Goal: Transaction & Acquisition: Purchase product/service

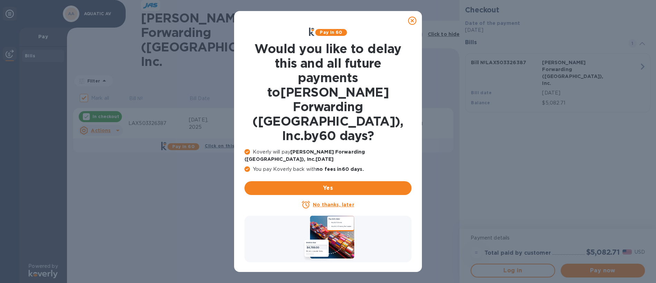
click at [412, 20] on icon at bounding box center [412, 21] width 8 height 8
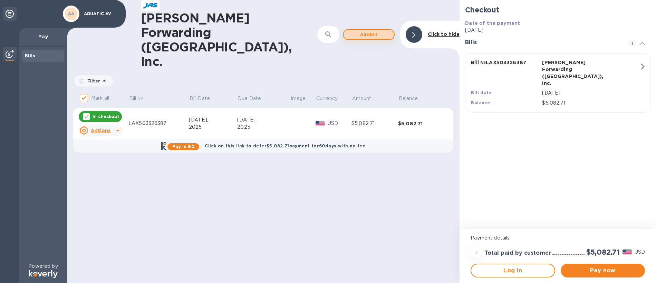
click at [372, 30] on span "Add bill" at bounding box center [368, 34] width 39 height 8
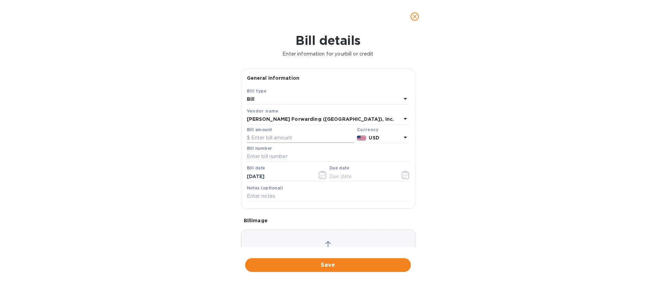
click at [282, 139] on input "text" at bounding box center [300, 138] width 107 height 10
type input "1,102.00"
click at [278, 156] on input "text" at bounding box center [328, 157] width 163 height 10
type input "LAX503340440"
click at [402, 172] on icon "button" at bounding box center [406, 175] width 8 height 8
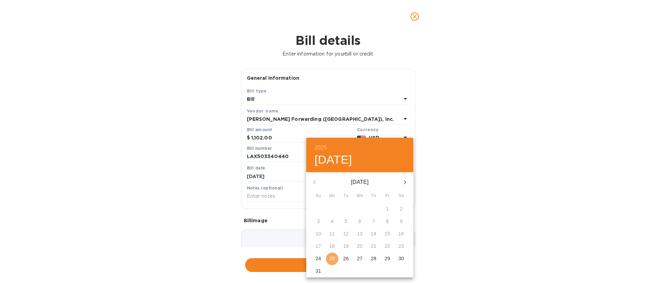
drag, startPoint x: 336, startPoint y: 256, endPoint x: 327, endPoint y: 258, distance: 8.5
click at [335, 256] on span "25" at bounding box center [332, 258] width 12 height 7
type input "[DATE]"
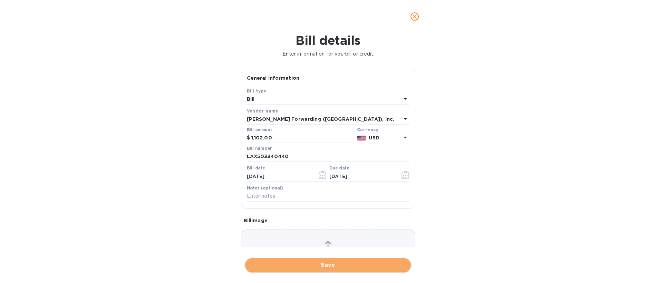
click at [326, 265] on span "Save" at bounding box center [328, 265] width 155 height 8
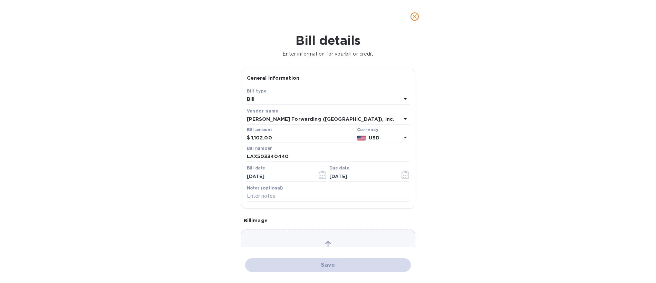
checkbox input "false"
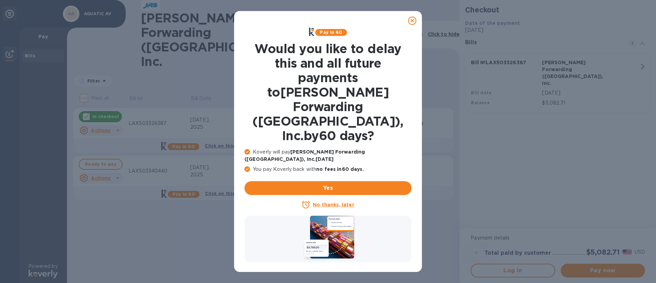
click at [414, 21] on icon at bounding box center [412, 21] width 8 height 8
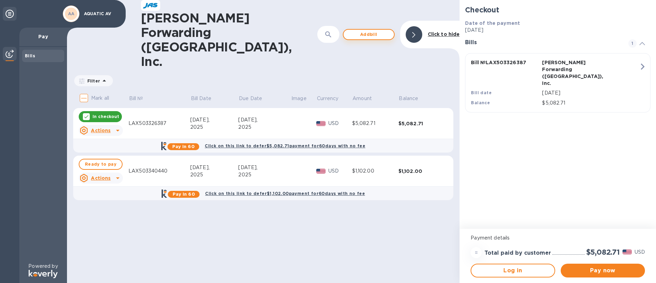
click at [352, 30] on span "Add bill" at bounding box center [368, 34] width 39 height 8
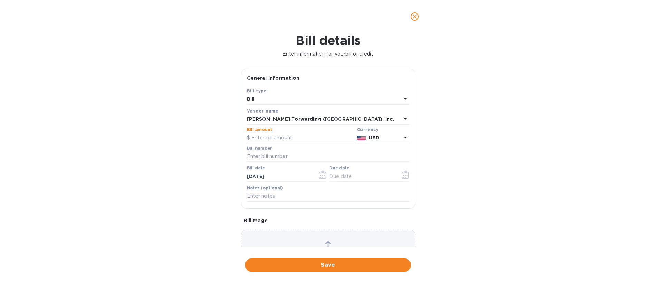
click at [270, 137] on input "text" at bounding box center [300, 138] width 107 height 10
type input "1,812.00"
click at [274, 155] on input "text" at bounding box center [328, 157] width 163 height 10
type input "LAX503340432"
click at [402, 176] on icon "button" at bounding box center [406, 175] width 8 height 8
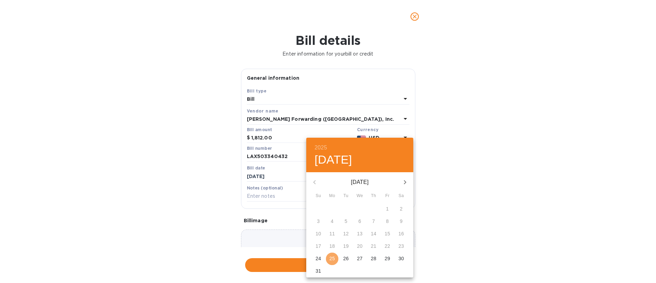
drag, startPoint x: 332, startPoint y: 255, endPoint x: 328, endPoint y: 245, distance: 10.7
click at [332, 255] on button "25" at bounding box center [332, 259] width 12 height 12
type input "[DATE]"
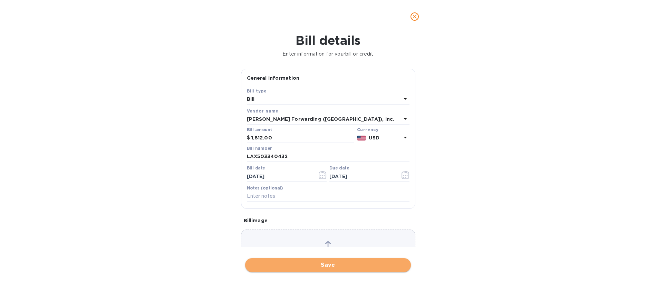
click at [334, 266] on span "Save" at bounding box center [328, 265] width 155 height 8
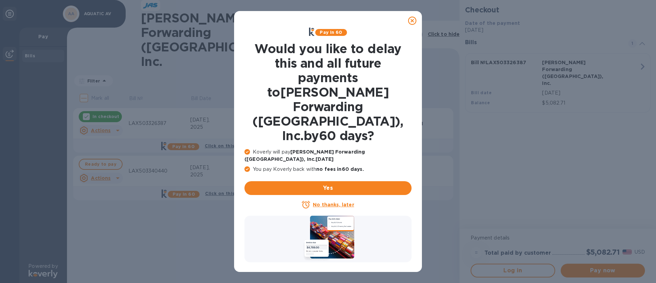
click at [411, 20] on icon at bounding box center [412, 21] width 8 height 8
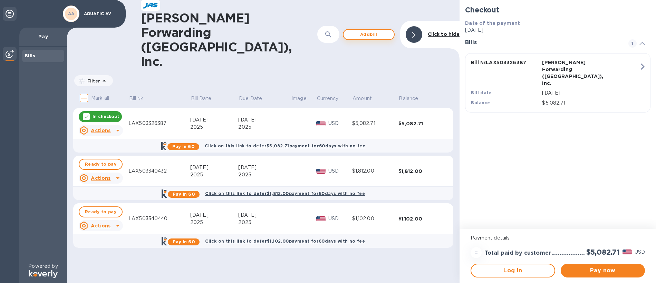
click at [362, 30] on span "Add bill" at bounding box center [368, 34] width 39 height 8
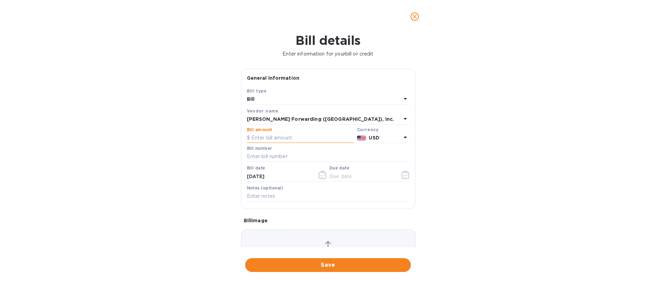
click at [266, 139] on input "text" at bounding box center [300, 138] width 107 height 10
type input "1,100.75"
click at [260, 154] on input "text" at bounding box center [328, 157] width 163 height 10
type input "LAX503344135"
click at [402, 177] on icon "button" at bounding box center [406, 175] width 8 height 8
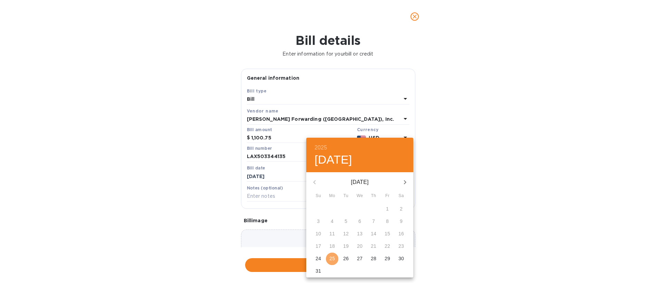
drag, startPoint x: 333, startPoint y: 259, endPoint x: 321, endPoint y: 256, distance: 12.8
click at [333, 259] on p "25" at bounding box center [333, 258] width 6 height 7
type input "[DATE]"
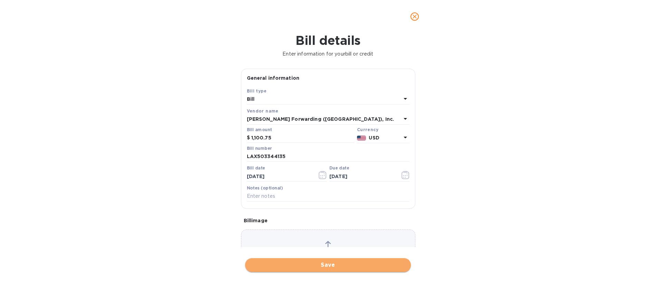
click at [327, 266] on span "Save" at bounding box center [328, 265] width 155 height 8
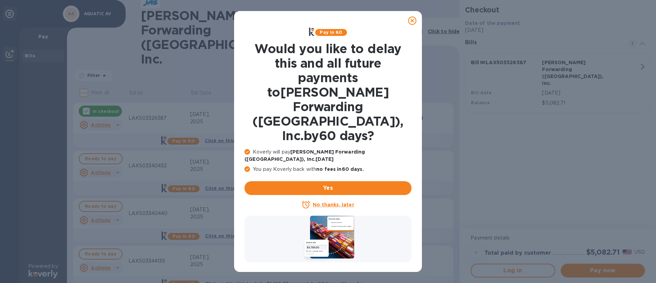
click at [409, 21] on icon at bounding box center [412, 21] width 8 height 8
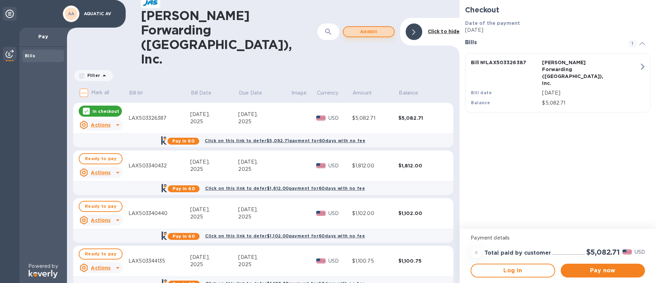
click at [371, 28] on span "Add bill" at bounding box center [368, 32] width 39 height 8
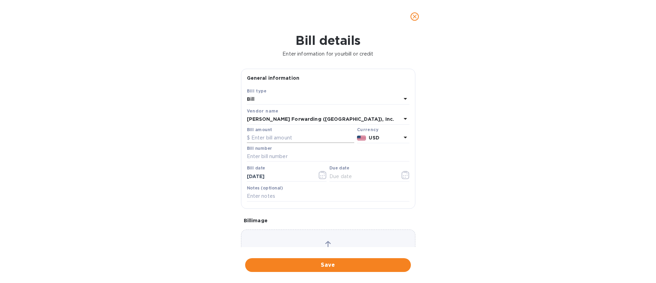
click at [272, 135] on input "text" at bounding box center [300, 138] width 107 height 10
type input "764.00"
click at [275, 154] on input "text" at bounding box center [328, 157] width 163 height 10
type input "LAX503348869"
click at [405, 177] on icon "button" at bounding box center [405, 177] width 1 height 1
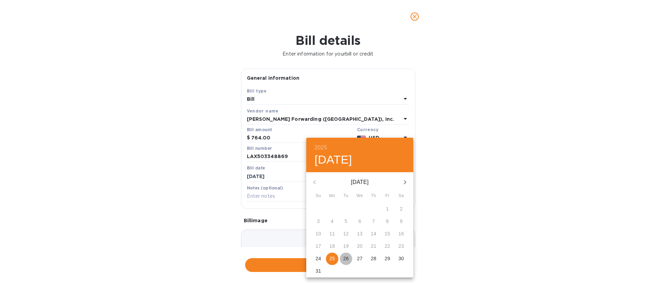
click at [347, 256] on p "26" at bounding box center [346, 258] width 6 height 7
type input "[DATE]"
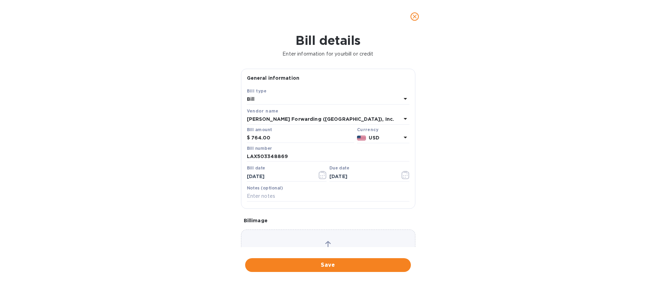
click at [335, 267] on span "Save" at bounding box center [328, 265] width 155 height 8
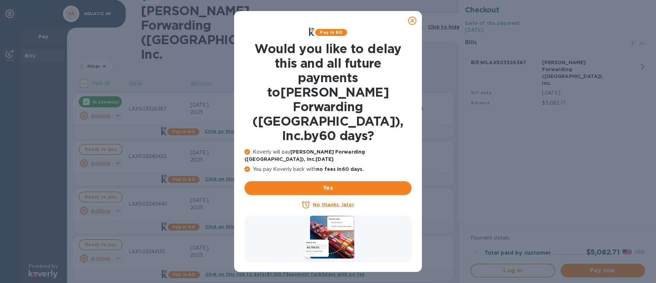
click at [412, 20] on icon at bounding box center [412, 21] width 8 height 8
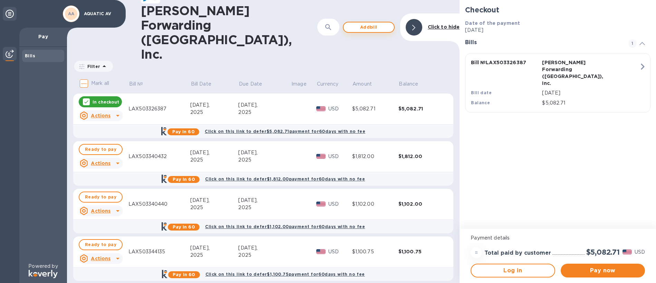
click at [362, 23] on span "Add bill" at bounding box center [368, 27] width 39 height 8
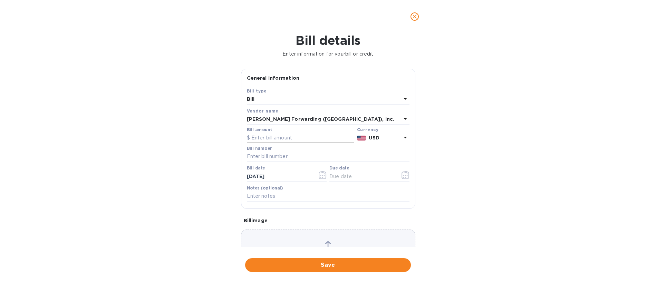
click at [277, 134] on input "text" at bounding box center [300, 138] width 107 height 10
type input "220.00"
click at [293, 152] on input "text" at bounding box center [328, 157] width 163 height 10
type input "LAX503350617"
click at [355, 174] on input "text" at bounding box center [362, 176] width 65 height 10
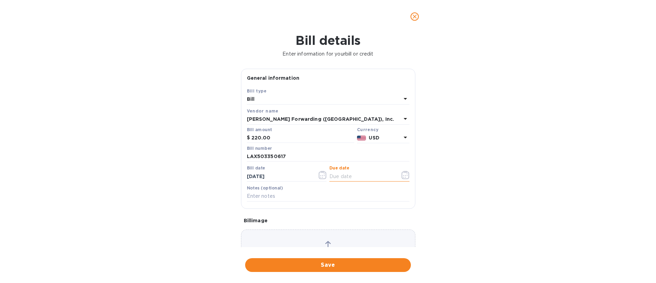
click at [402, 176] on icon "button" at bounding box center [406, 175] width 8 height 8
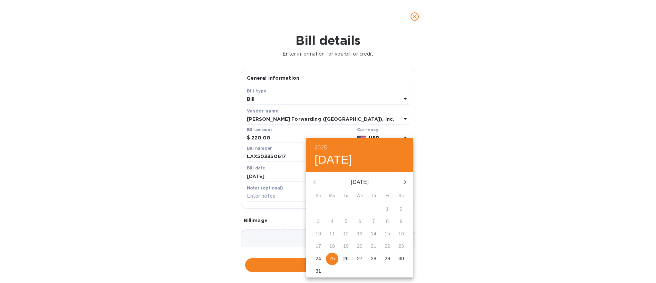
click at [333, 259] on p "25" at bounding box center [333, 258] width 6 height 7
type input "[DATE]"
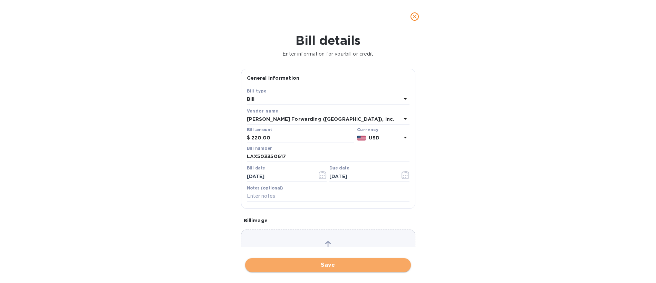
click at [317, 265] on span "Save" at bounding box center [328, 265] width 155 height 8
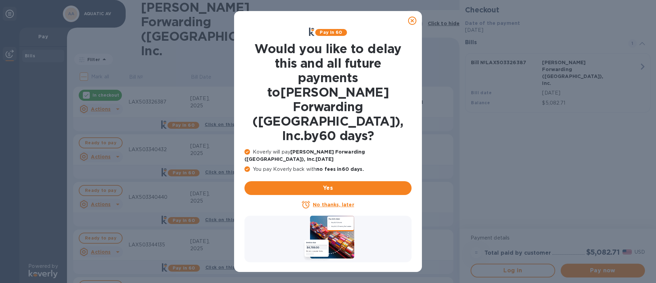
click at [413, 20] on icon at bounding box center [412, 21] width 8 height 8
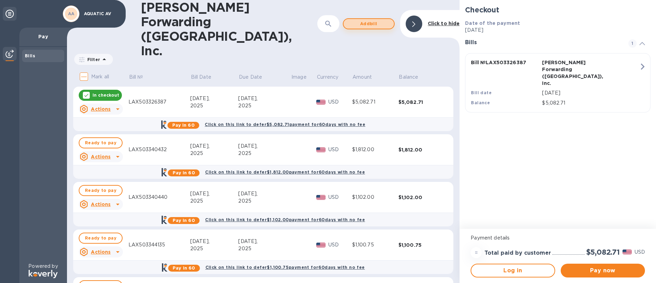
click at [364, 20] on span "Add bill" at bounding box center [368, 24] width 39 height 8
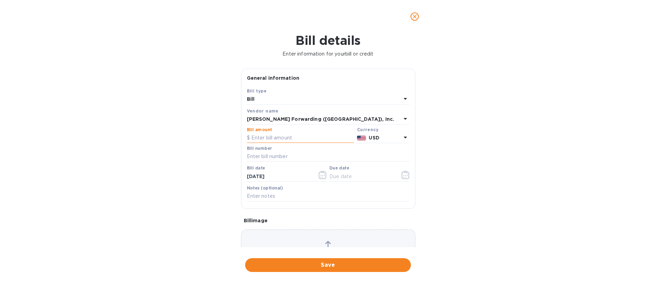
click at [273, 134] on input "text" at bounding box center [300, 138] width 107 height 10
click at [271, 157] on input "text" at bounding box center [328, 157] width 163 height 10
drag, startPoint x: 284, startPoint y: 136, endPoint x: 252, endPoint y: 141, distance: 31.8
click at [252, 141] on input "503,362,145" at bounding box center [302, 138] width 103 height 10
click at [298, 137] on input "1,402.1503362145" at bounding box center [302, 138] width 103 height 10
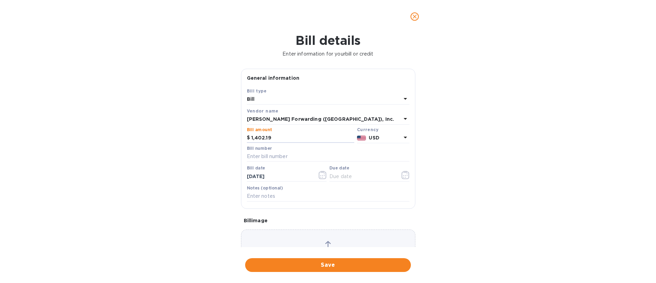
type input "1,402.19"
click at [294, 149] on div "Bill number" at bounding box center [328, 154] width 163 height 16
click at [291, 153] on input "text" at bounding box center [328, 157] width 163 height 10
type input "LAX503362145"
click at [404, 173] on icon "button" at bounding box center [406, 175] width 8 height 8
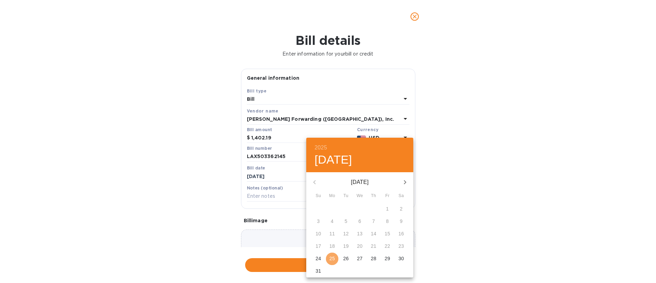
click at [337, 259] on span "25" at bounding box center [332, 258] width 12 height 7
type input "[DATE]"
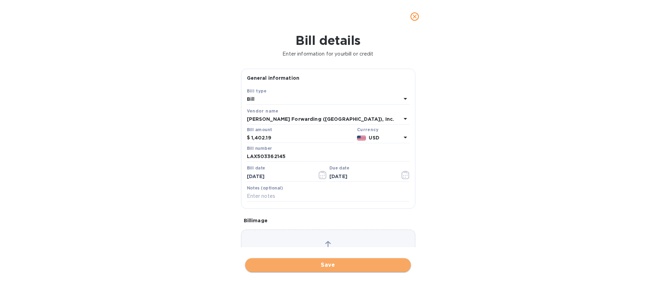
click at [332, 263] on span "Save" at bounding box center [328, 265] width 155 height 8
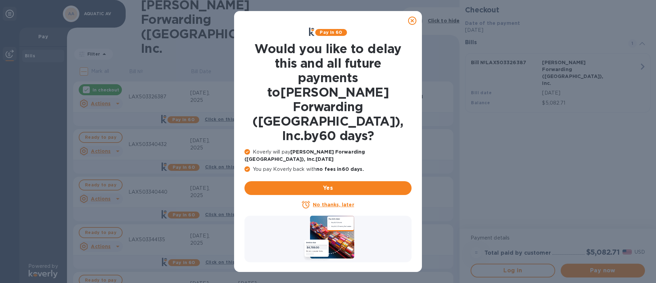
click at [412, 21] on icon at bounding box center [412, 21] width 8 height 8
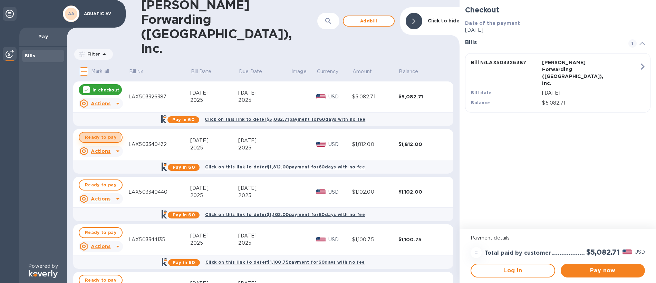
click at [90, 133] on span "Ready to pay" at bounding box center [100, 137] width 31 height 8
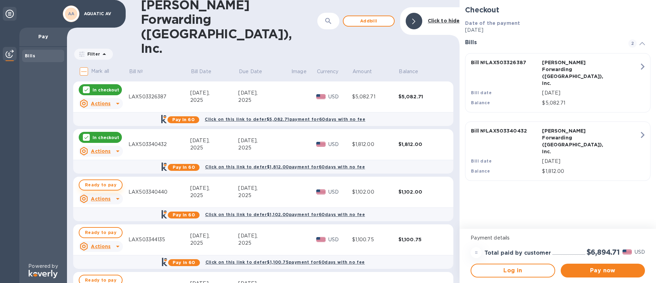
click at [92, 181] on span "Ready to pay" at bounding box center [100, 185] width 31 height 8
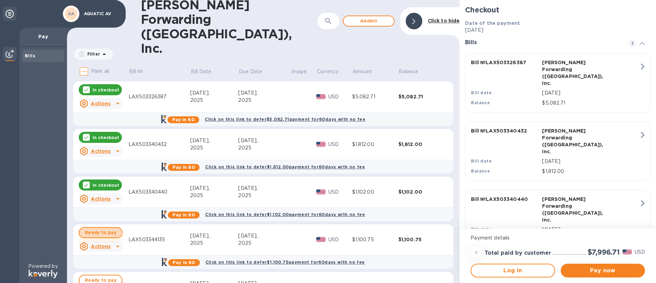
click at [83, 227] on button "Ready to pay" at bounding box center [101, 232] width 44 height 11
click at [89, 276] on span "Ready to pay" at bounding box center [100, 280] width 31 height 8
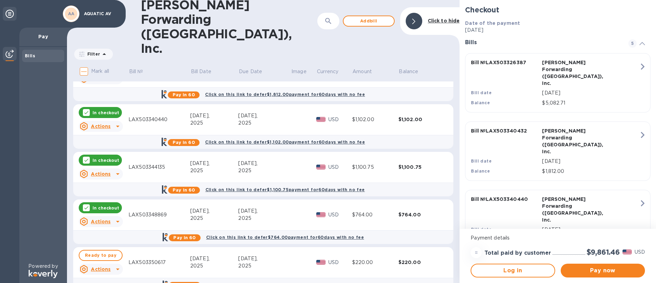
scroll to position [94, 0]
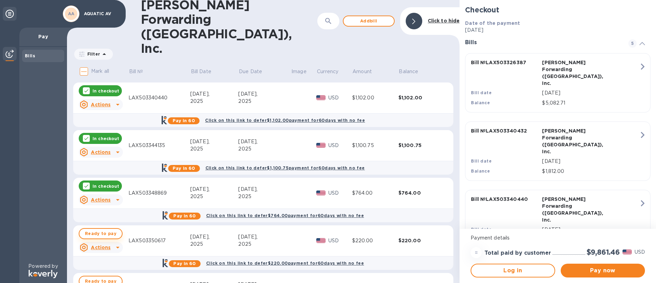
click at [109, 230] on span "Ready to pay" at bounding box center [100, 234] width 31 height 8
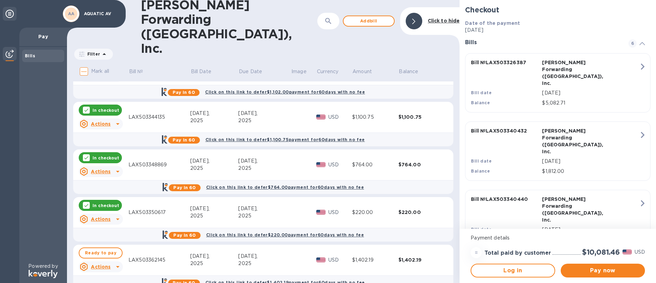
scroll to position [124, 0]
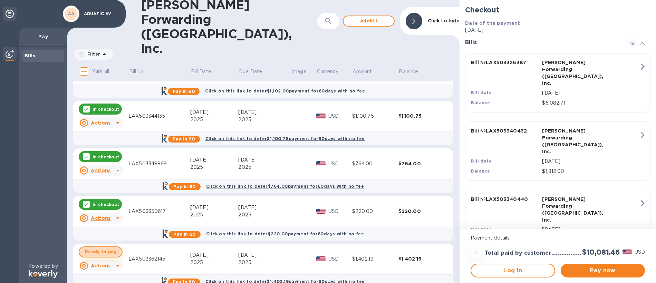
click at [108, 248] on span "Ready to pay" at bounding box center [100, 252] width 31 height 8
checkbox input "true"
click at [95, 168] on u "Actions" at bounding box center [101, 171] width 20 height 6
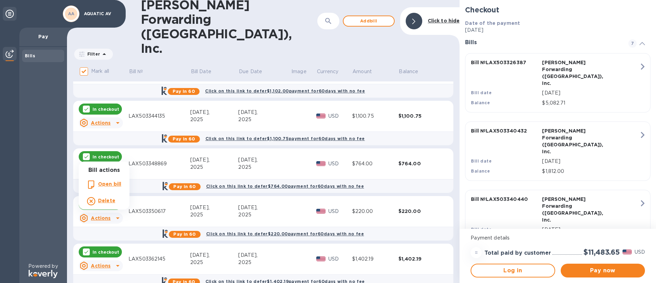
click at [108, 187] on b "Open bill" at bounding box center [109, 184] width 23 height 6
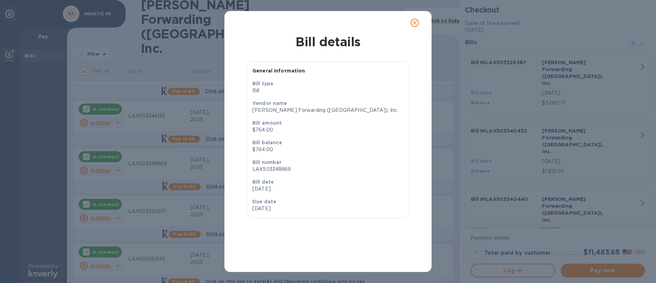
click at [269, 130] on p "$764.00" at bounding box center [327, 129] width 151 height 7
click at [415, 23] on icon "close" at bounding box center [415, 23] width 4 height 4
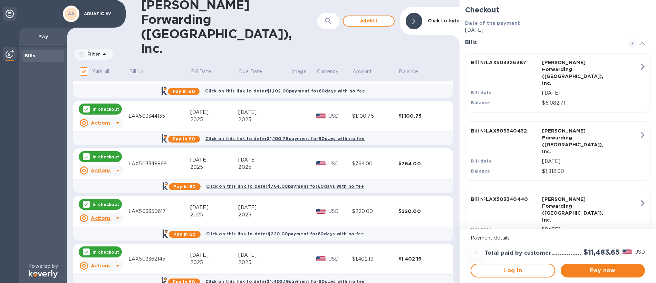
click at [114, 166] on icon at bounding box center [118, 170] width 8 height 8
click at [93, 202] on icon at bounding box center [91, 201] width 8 height 8
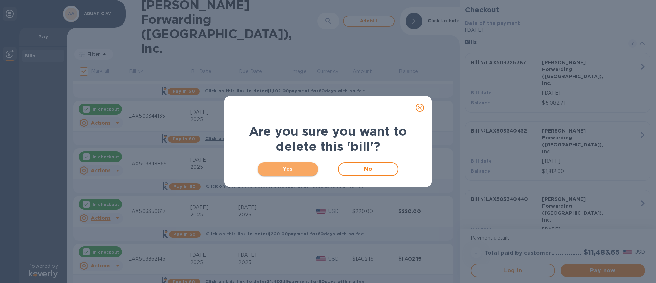
click at [289, 167] on span "Yes" at bounding box center [287, 169] width 49 height 8
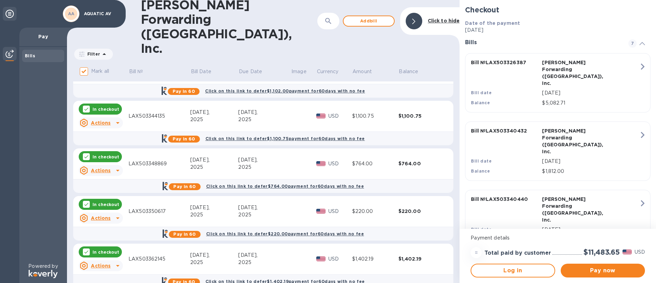
scroll to position [0, 0]
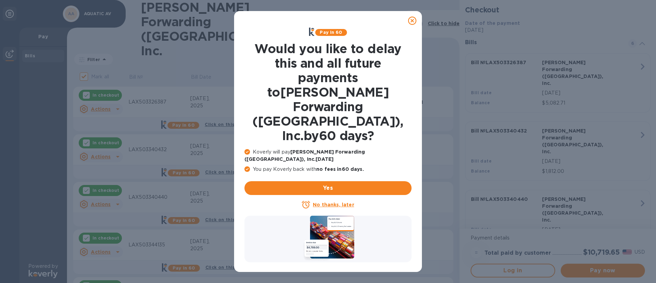
click at [414, 20] on icon at bounding box center [412, 21] width 8 height 8
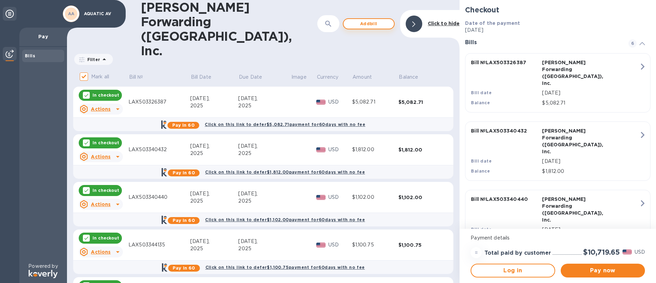
click at [367, 20] on span "Add bill" at bounding box center [368, 24] width 39 height 8
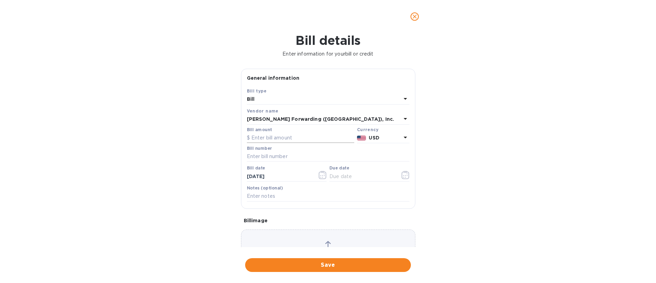
click at [279, 138] on input "text" at bounding box center [300, 138] width 107 height 10
type input "764.40"
click at [283, 157] on input "text" at bounding box center [328, 157] width 163 height 10
type input "LAX503348869"
click at [402, 177] on icon "button" at bounding box center [406, 175] width 8 height 8
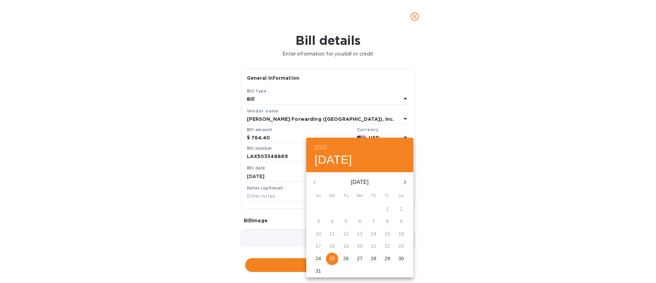
click at [329, 257] on span "25" at bounding box center [332, 258] width 12 height 7
type input "[DATE]"
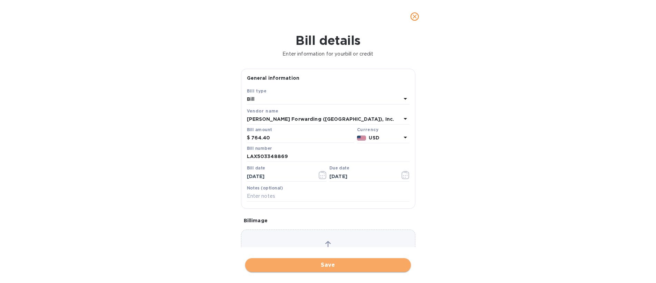
click at [328, 269] on span "Save" at bounding box center [328, 265] width 155 height 8
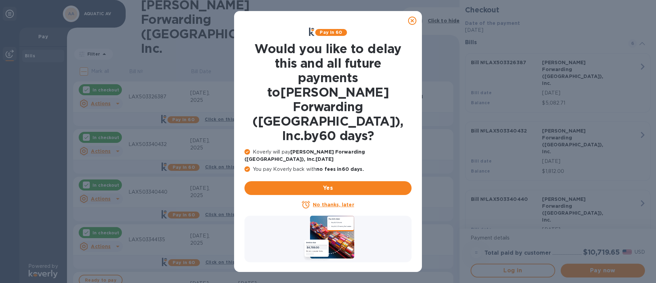
drag, startPoint x: 409, startPoint y: 18, endPoint x: 362, endPoint y: 38, distance: 51.6
click at [409, 18] on icon at bounding box center [412, 21] width 8 height 8
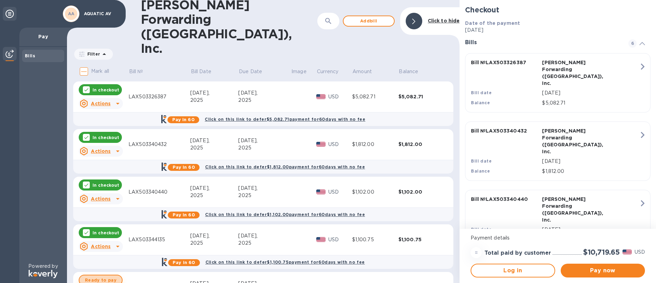
drag, startPoint x: 104, startPoint y: 267, endPoint x: 105, endPoint y: 255, distance: 12.1
click at [104, 276] on span "Ready to pay" at bounding box center [100, 280] width 31 height 8
checkbox input "true"
click at [597, 272] on span "Pay now" at bounding box center [602, 271] width 73 height 8
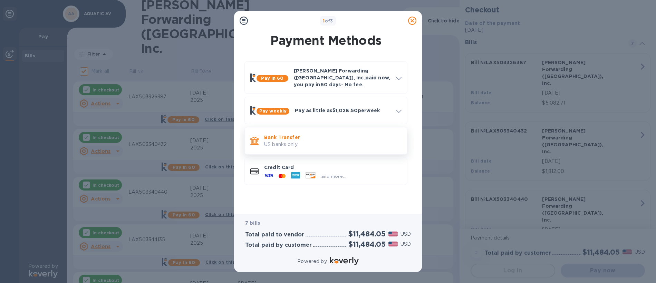
click at [279, 141] on p "US banks only." at bounding box center [332, 144] width 137 height 7
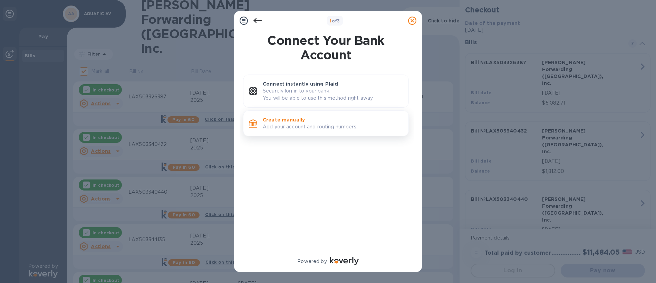
click at [277, 131] on div "Create manually Add your account and routing numbers." at bounding box center [333, 124] width 146 height 20
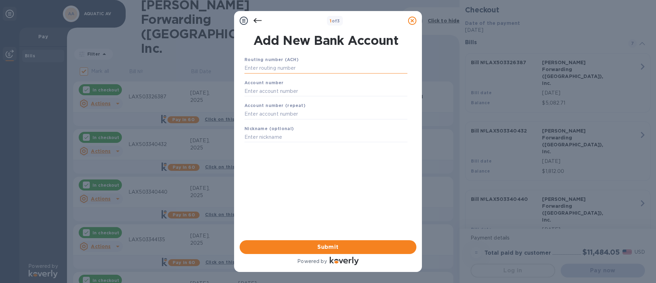
click at [287, 66] on input "text" at bounding box center [326, 68] width 163 height 10
type input "121042882"
click at [287, 100] on input "text" at bounding box center [326, 100] width 163 height 10
type input "1806102234"
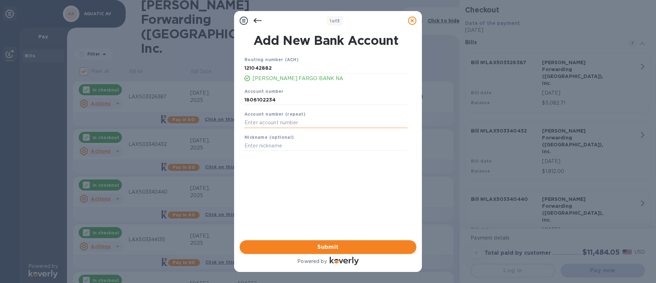
click at [289, 119] on input "text" at bounding box center [326, 123] width 163 height 10
type input "1806102234"
click at [295, 143] on input "text" at bounding box center [326, 146] width 163 height 10
type input "AV"
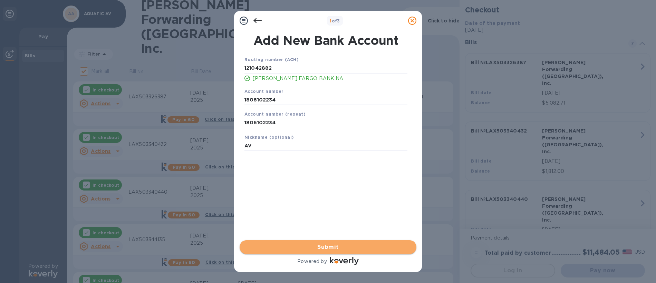
click at [334, 248] on span "Submit" at bounding box center [328, 247] width 166 height 8
